Goal: Find contact information: Find contact information

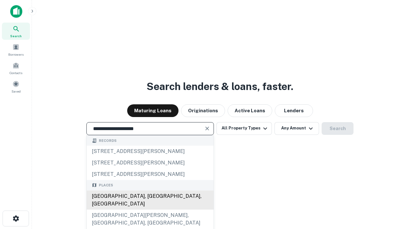
click at [150, 210] on div "[GEOGRAPHIC_DATA], [GEOGRAPHIC_DATA], [GEOGRAPHIC_DATA]" at bounding box center [150, 200] width 127 height 19
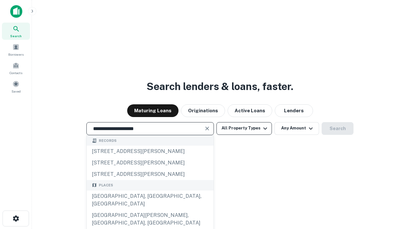
type input "**********"
click at [244, 128] on button "All Property Types" at bounding box center [243, 128] width 55 height 13
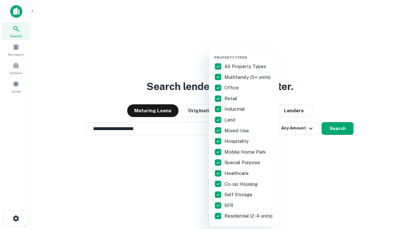
click at [249, 54] on button "button" at bounding box center [249, 54] width 70 height 0
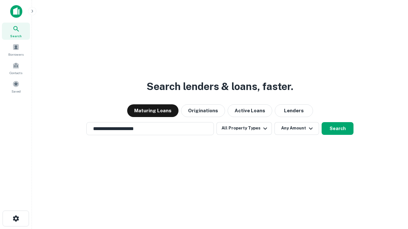
scroll to position [10, 0]
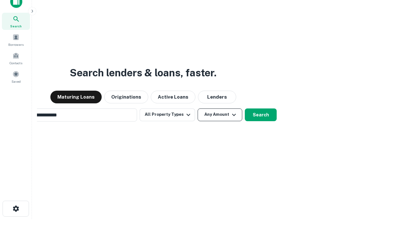
click at [198, 109] on button "Any Amount" at bounding box center [220, 115] width 45 height 13
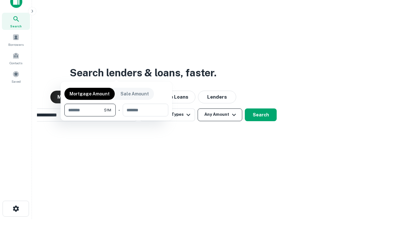
scroll to position [10, 0]
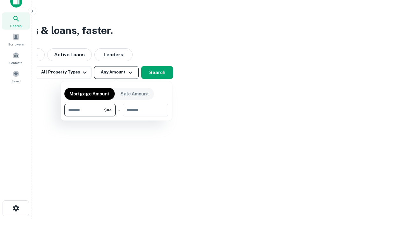
type input "*******"
click at [116, 117] on button "button" at bounding box center [116, 117] width 104 height 0
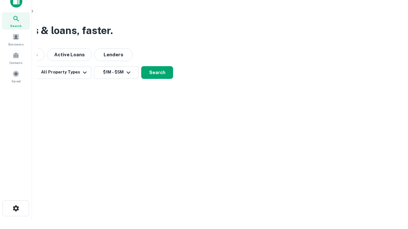
scroll to position [10, 0]
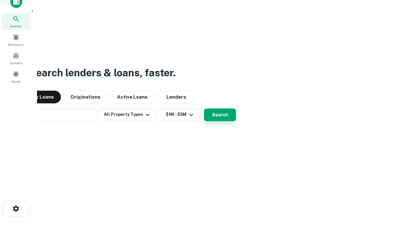
click at [204, 109] on button "Search" at bounding box center [220, 115] width 32 height 13
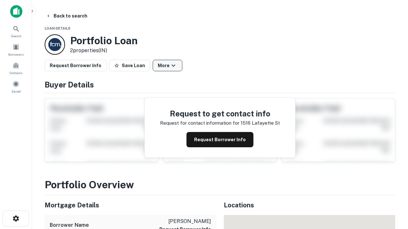
click at [167, 66] on button "More" at bounding box center [168, 65] width 30 height 11
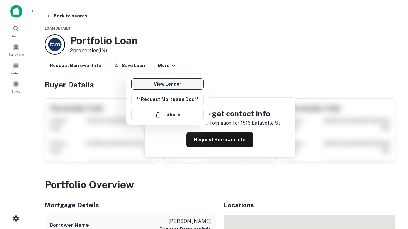
click at [167, 84] on link "View Lender" at bounding box center [167, 83] width 72 height 11
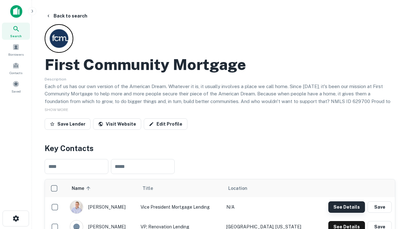
click at [346, 207] on button "See Details" at bounding box center [346, 207] width 37 height 11
click at [16, 219] on icon "button" at bounding box center [16, 219] width 8 height 8
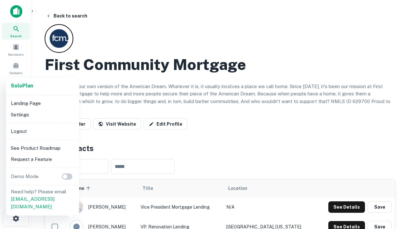
click at [42, 131] on li "Logout" at bounding box center [42, 131] width 68 height 11
